Goal: Task Accomplishment & Management: Manage account settings

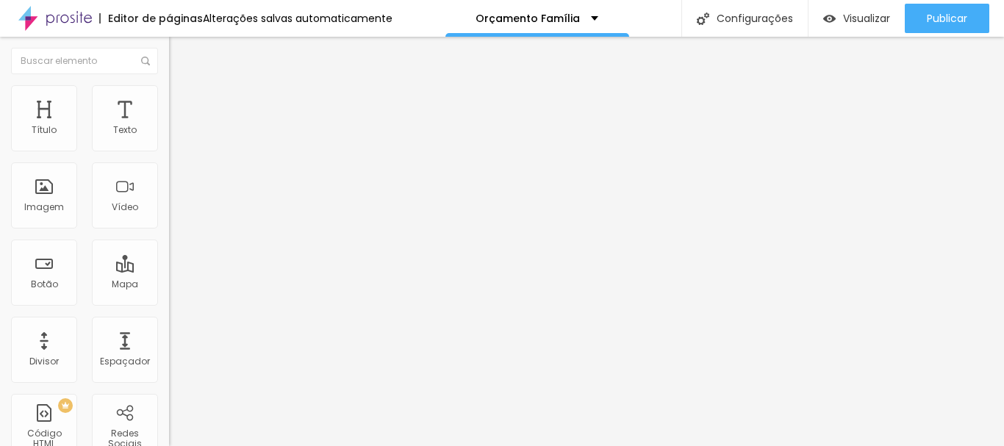
click at [169, 98] on li "Estilo" at bounding box center [253, 92] width 169 height 15
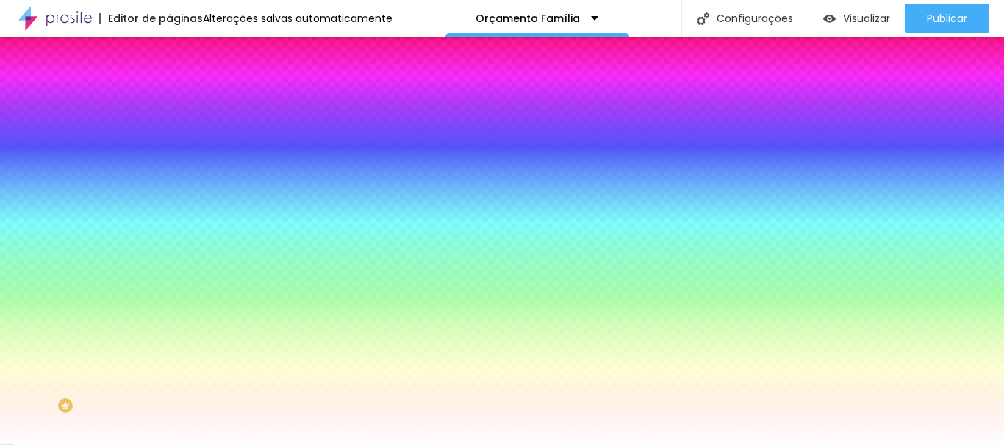
click at [182, 104] on font "Avançado" at bounding box center [206, 110] width 48 height 12
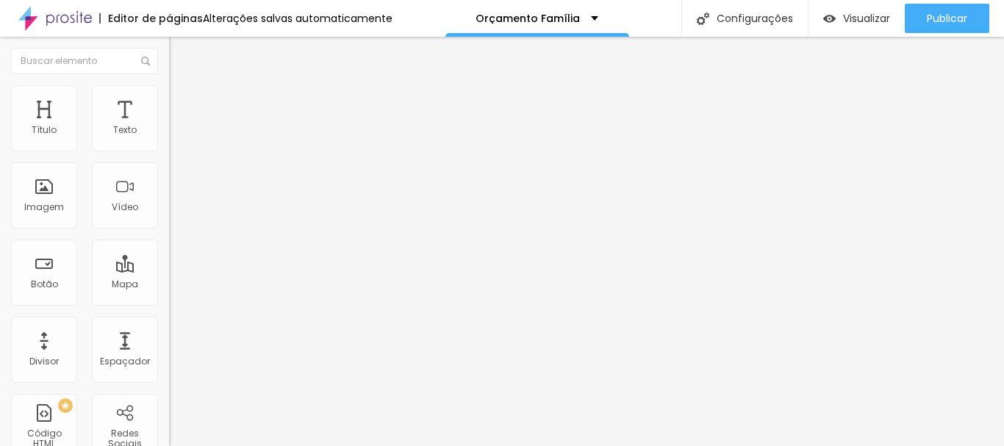
click at [169, 93] on li "Estilo" at bounding box center [253, 92] width 169 height 15
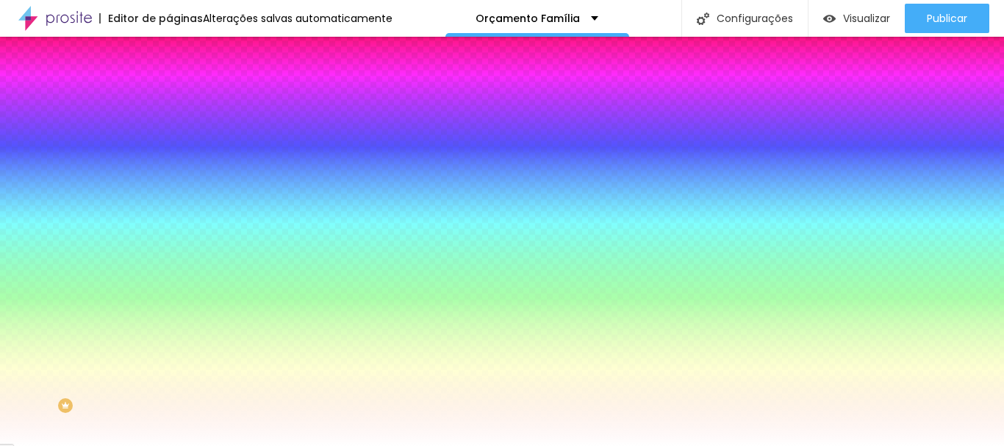
click at [169, 150] on input "#FFFFFF" at bounding box center [257, 147] width 176 height 15
click at [169, 140] on div at bounding box center [253, 140] width 169 height 0
click at [124, 259] on div at bounding box center [502, 223] width 1004 height 446
click at [169, 155] on div at bounding box center [253, 155] width 169 height 0
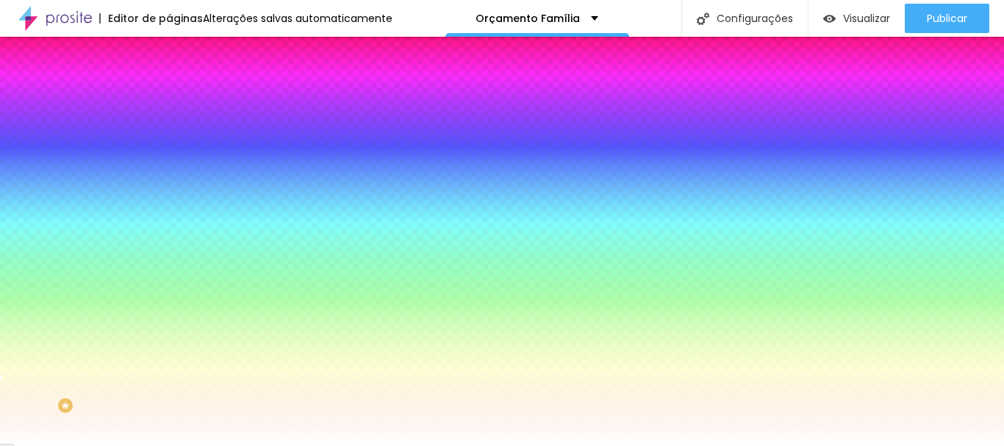
click at [169, 150] on input "#FFFFFF" at bounding box center [257, 147] width 176 height 15
click at [169, 140] on div at bounding box center [253, 140] width 169 height 0
click at [169, 147] on input "#FFFFFF" at bounding box center [257, 147] width 176 height 15
click at [169, 140] on div at bounding box center [253, 140] width 169 height 0
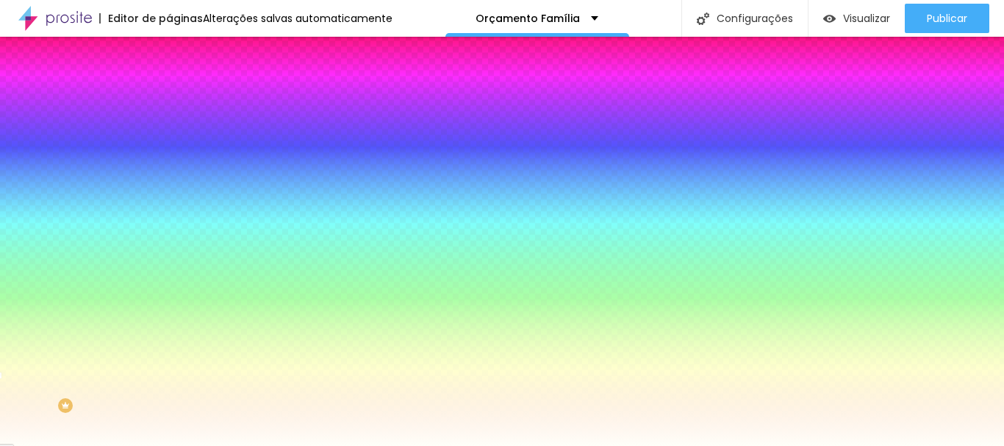
type input "#FFFFF7"
click at [169, 155] on div at bounding box center [253, 155] width 169 height 0
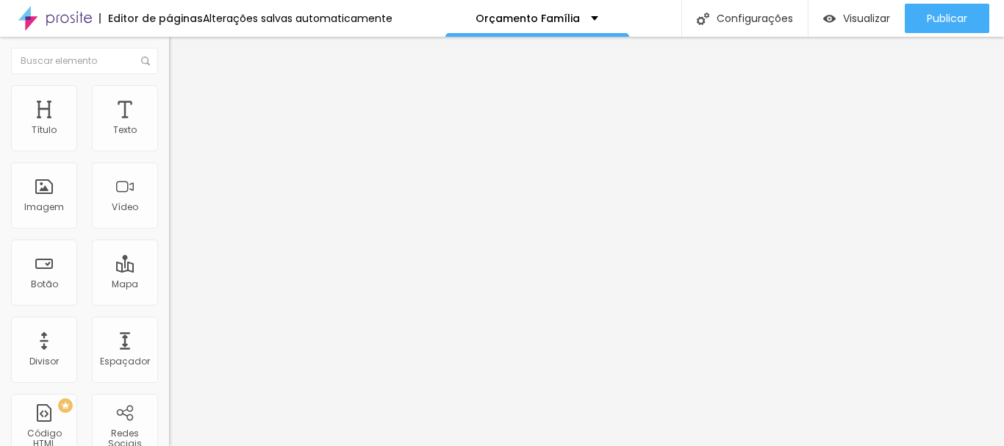
click at [169, 93] on img at bounding box center [175, 91] width 13 height 13
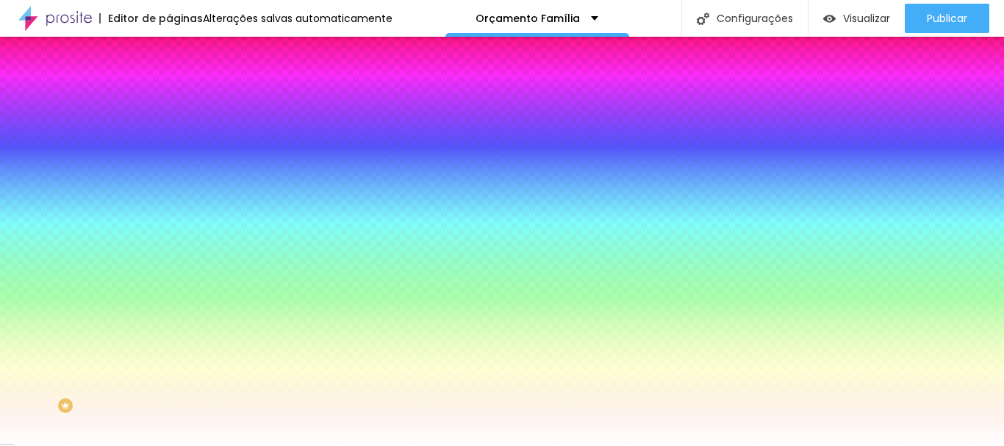
click at [169, 140] on div at bounding box center [253, 140] width 169 height 0
click at [127, 252] on div at bounding box center [502, 223] width 1004 height 446
drag, startPoint x: 24, startPoint y: 165, endPoint x: 26, endPoint y: 173, distance: 7.7
click at [169, 155] on div at bounding box center [253, 155] width 169 height 0
drag, startPoint x: 104, startPoint y: 151, endPoint x: 61, endPoint y: 162, distance: 43.8
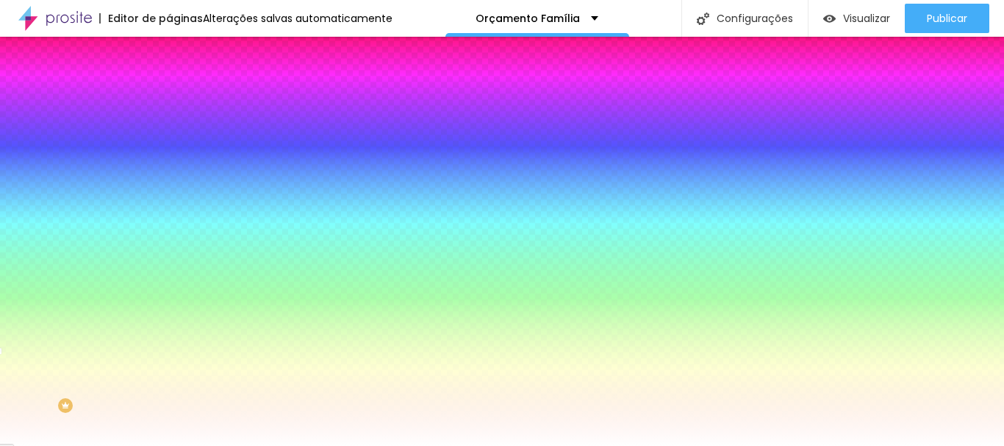
click at [169, 140] on div at bounding box center [253, 140] width 169 height 0
click at [169, 155] on div at bounding box center [253, 155] width 169 height 0
click at [169, 140] on div at bounding box center [253, 140] width 169 height 0
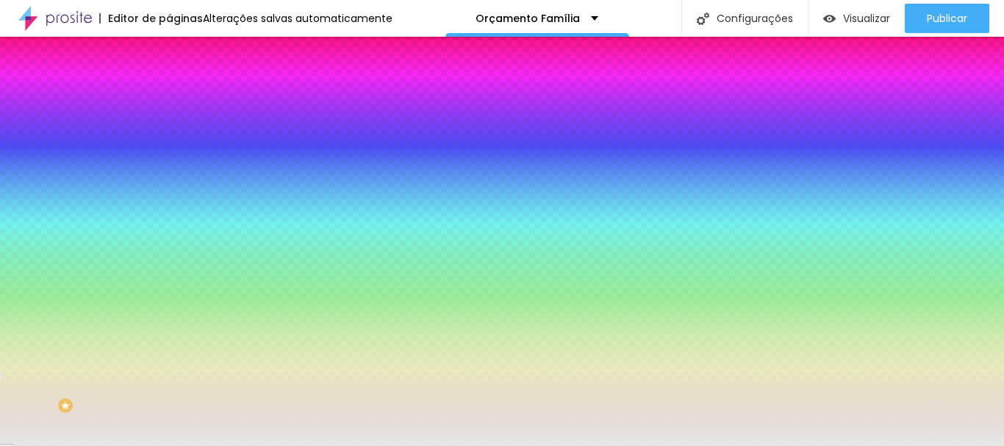
type input "#E6E6E6"
drag, startPoint x: 27, startPoint y: 179, endPoint x: 20, endPoint y: 176, distance: 8.2
click at [169, 155] on div at bounding box center [253, 155] width 169 height 0
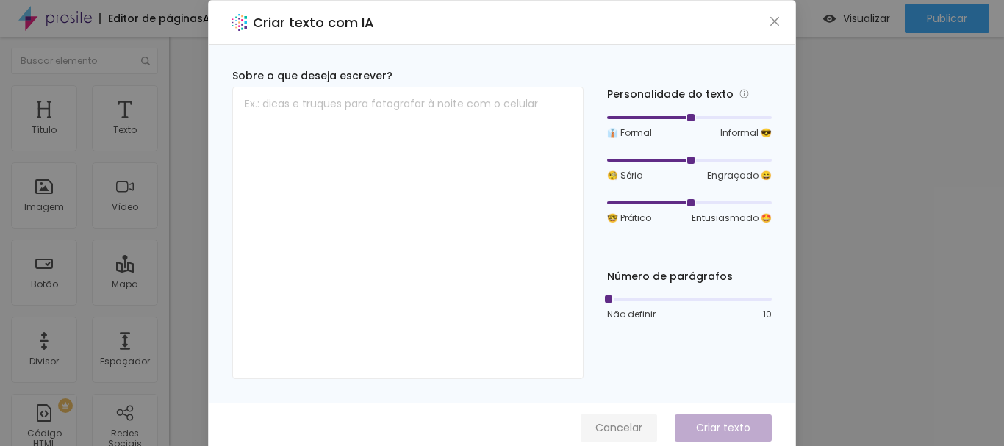
click at [614, 422] on font "Cancelar" at bounding box center [618, 427] width 47 height 15
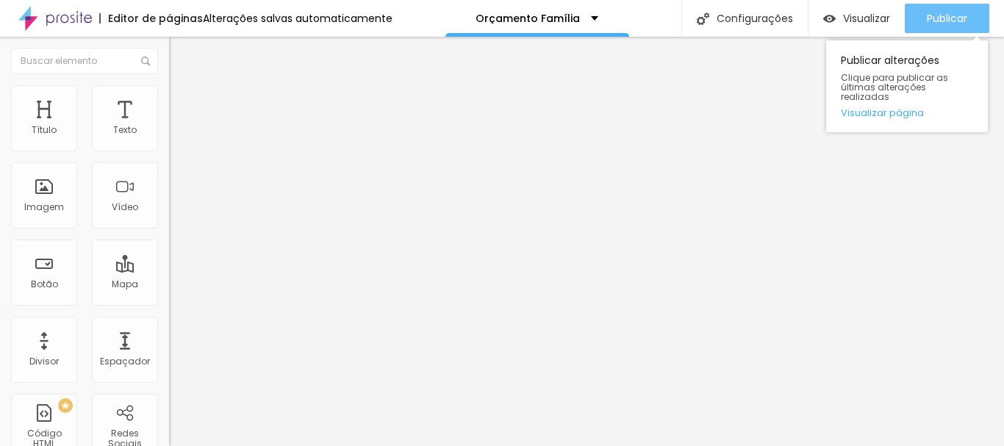
click at [958, 20] on font "Publicar" at bounding box center [947, 18] width 40 height 15
click at [929, 12] on font "Publicar" at bounding box center [947, 18] width 40 height 15
